Goal: Communication & Community: Answer question/provide support

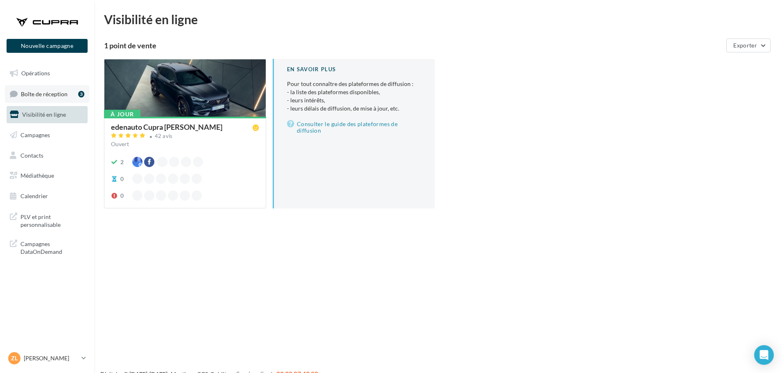
click at [59, 100] on link "Boîte de réception 3" at bounding box center [47, 94] width 84 height 18
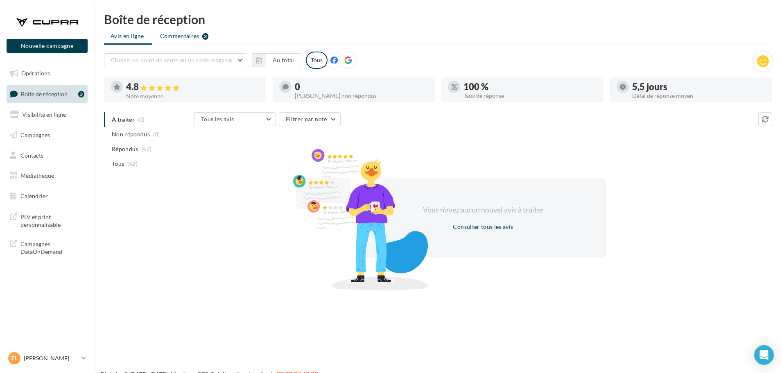
click at [186, 37] on span "Commentaires" at bounding box center [179, 36] width 39 height 8
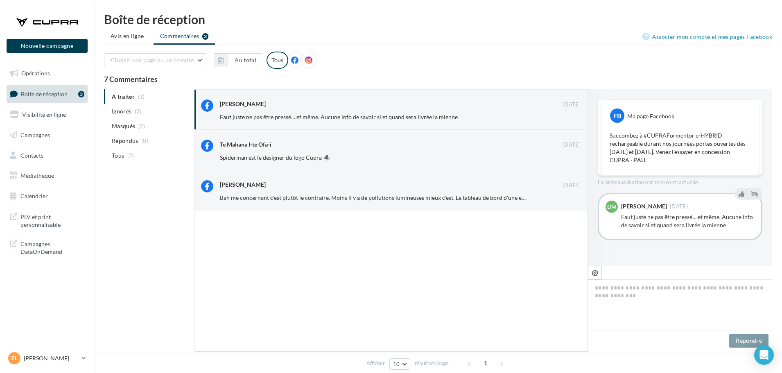
click at [530, 296] on div at bounding box center [391, 281] width 394 height 141
click at [534, 5] on html "Nouvelle campagne Nouvelle campagne Opérations Boîte de réception 3 Visibilité …" at bounding box center [391, 186] width 782 height 373
click at [87, 356] on link "Zl [PERSON_NAME] cupra_pau" at bounding box center [47, 359] width 81 height 16
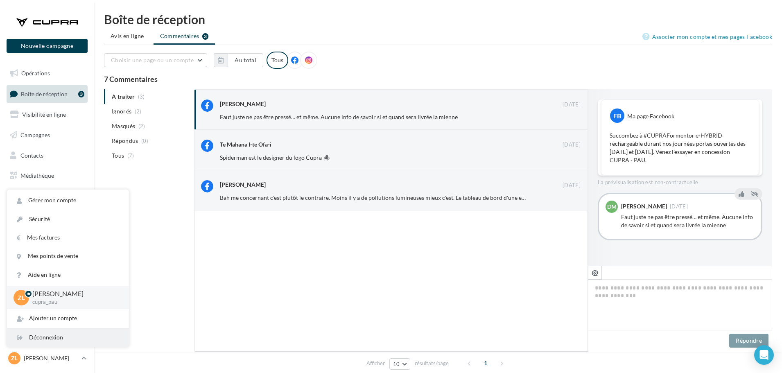
click at [77, 341] on div "Déconnexion" at bounding box center [68, 337] width 122 height 18
